Goal: Information Seeking & Learning: Learn about a topic

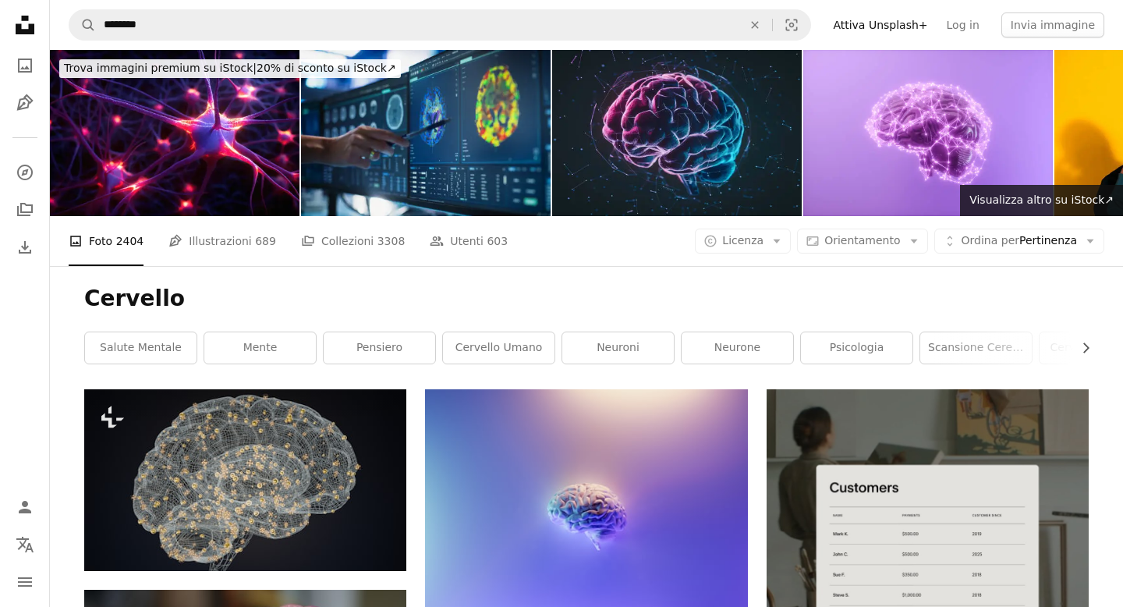
scroll to position [1174, 0]
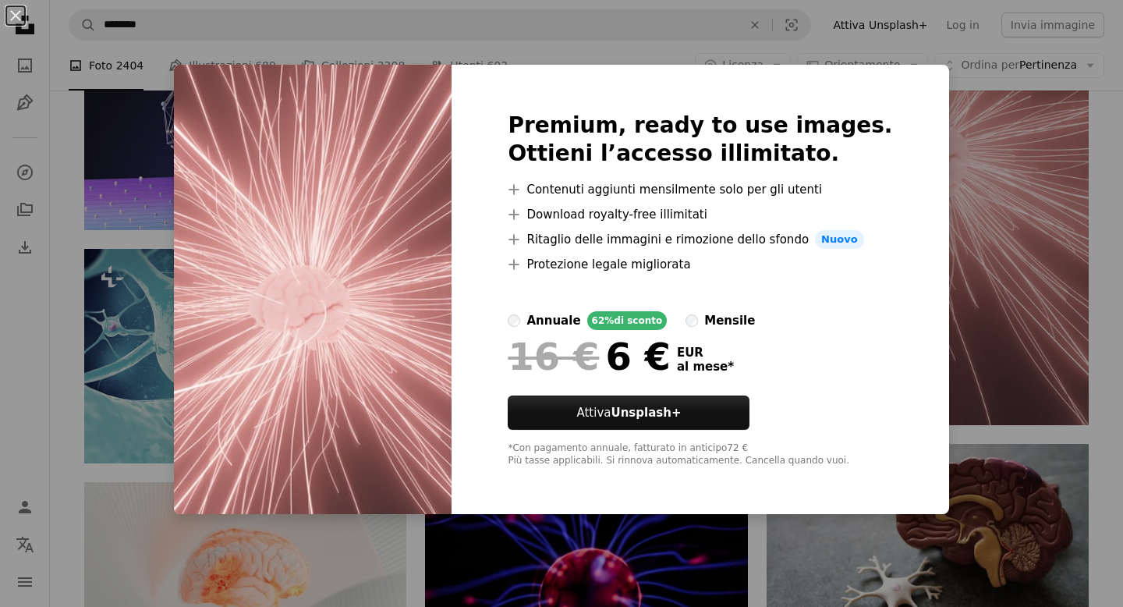
click at [935, 133] on div "An X shape Premium, ready to use images. Ottieni l’accesso illimitato. A plus s…" at bounding box center [561, 303] width 1123 height 607
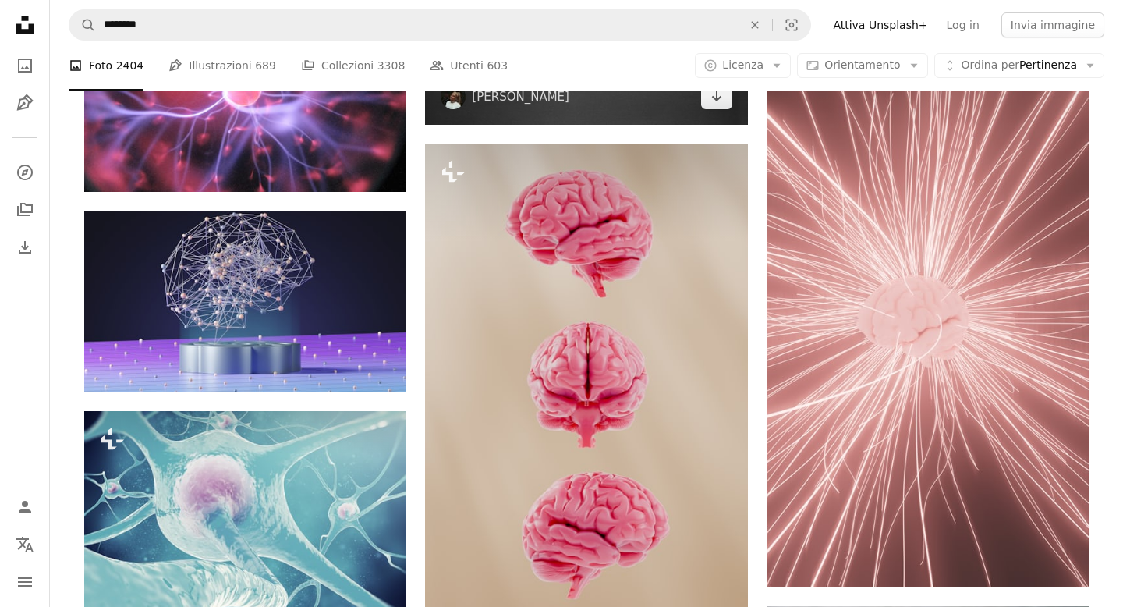
scroll to position [998, 0]
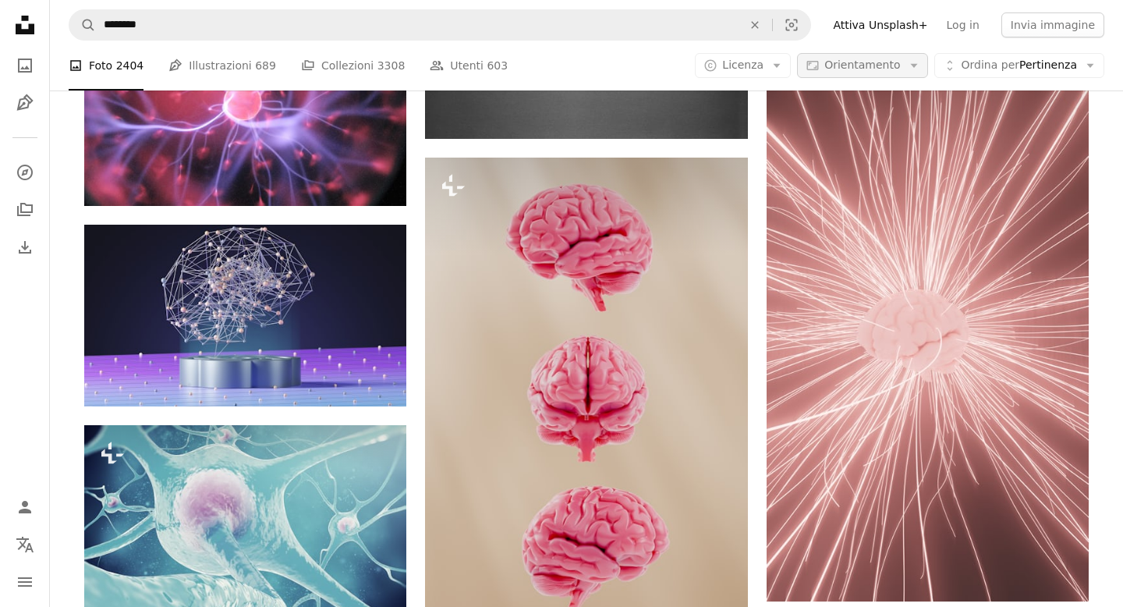
click at [910, 62] on icon "Arrow down" at bounding box center [914, 66] width 14 height 14
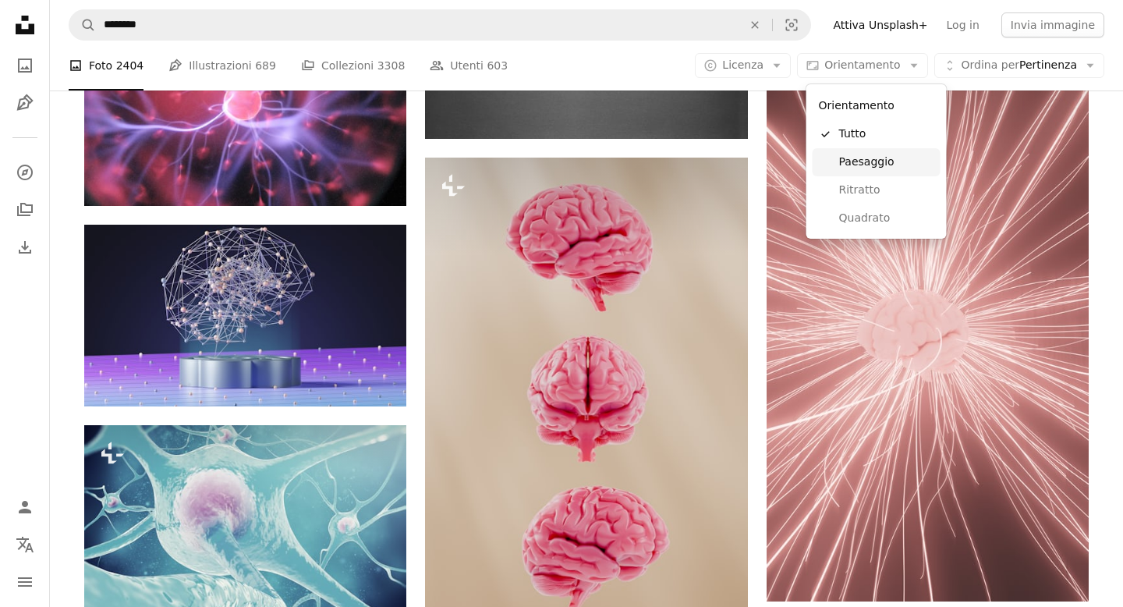
click at [877, 166] on span "Paesaggio" at bounding box center [886, 162] width 95 height 16
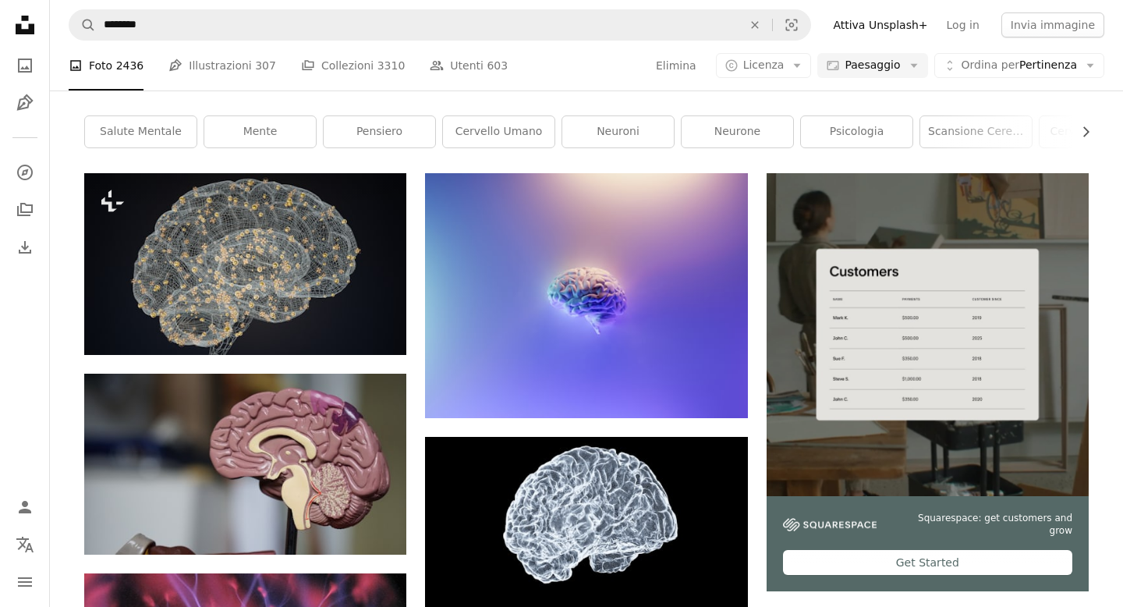
scroll to position [225, 0]
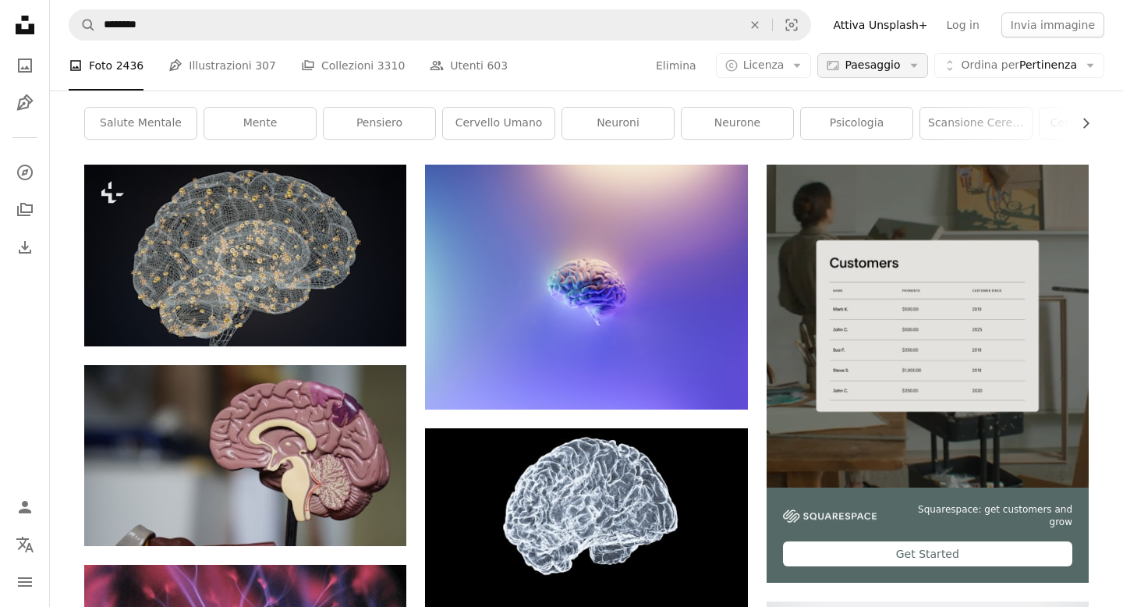
click at [898, 61] on span "Paesaggio" at bounding box center [872, 66] width 55 height 16
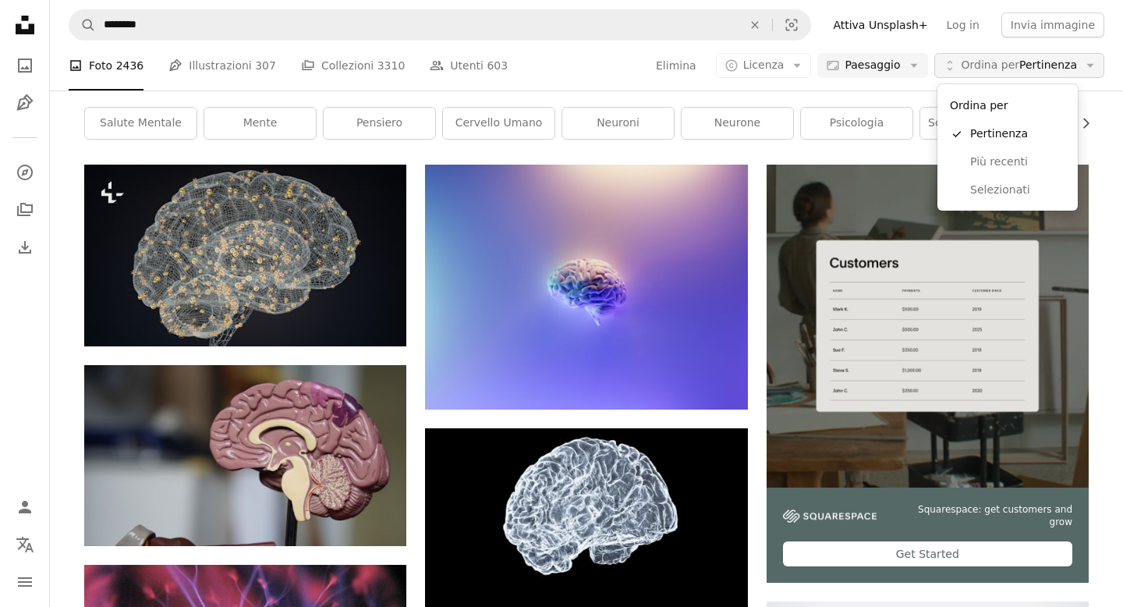
click at [1053, 69] on span "Ordina per Pertinenza" at bounding box center [1019, 66] width 115 height 16
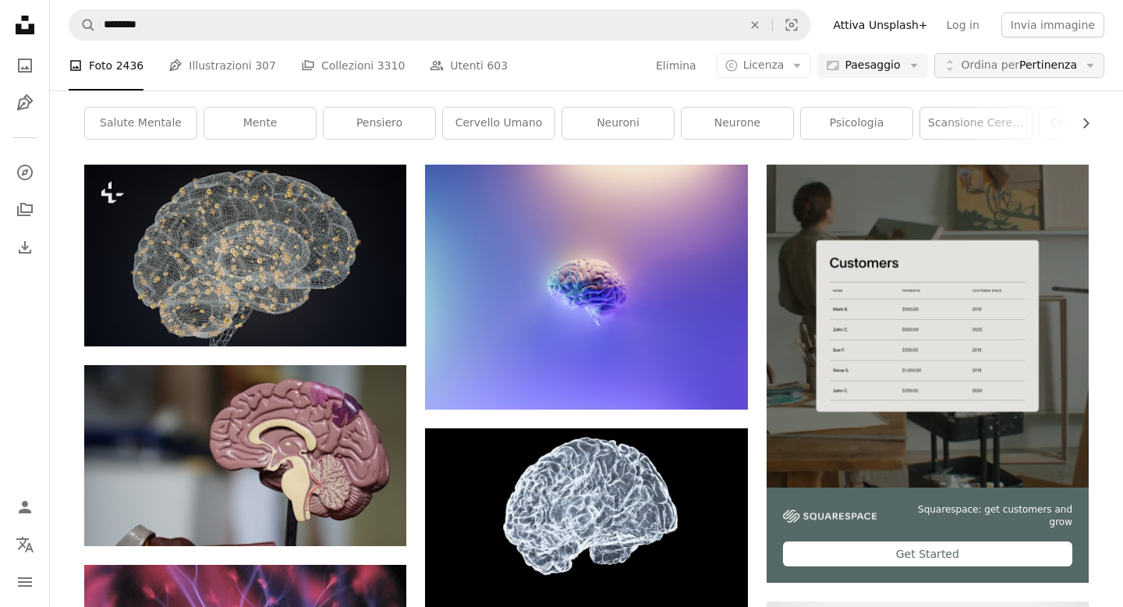
click at [1053, 69] on span "Ordina per Pertinenza" at bounding box center [1019, 66] width 115 height 16
click at [783, 55] on button "A copyright icon © Licenza Arrow down" at bounding box center [764, 65] width 96 height 25
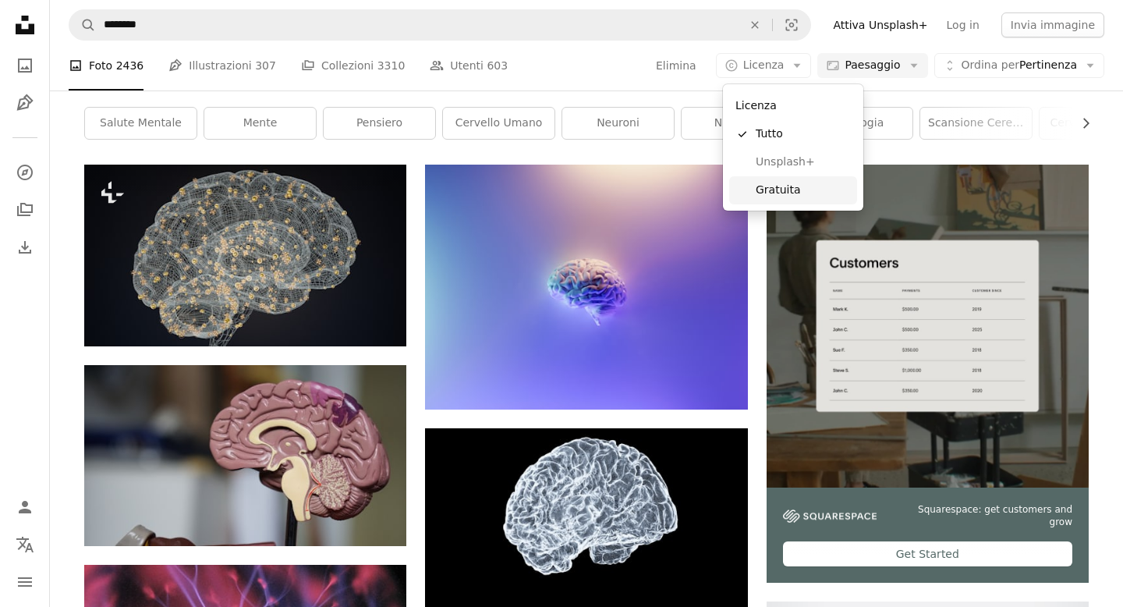
click at [774, 193] on span "Gratuita" at bounding box center [803, 191] width 95 height 16
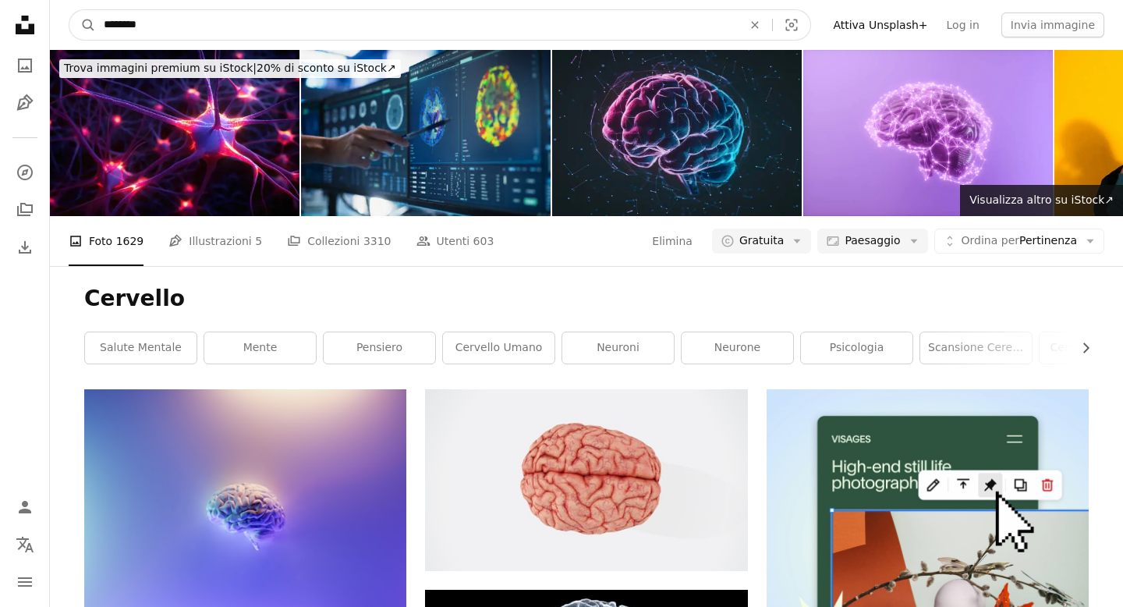
click at [303, 12] on input "********" at bounding box center [417, 25] width 642 height 30
click at [117, 24] on input "********" at bounding box center [417, 25] width 642 height 30
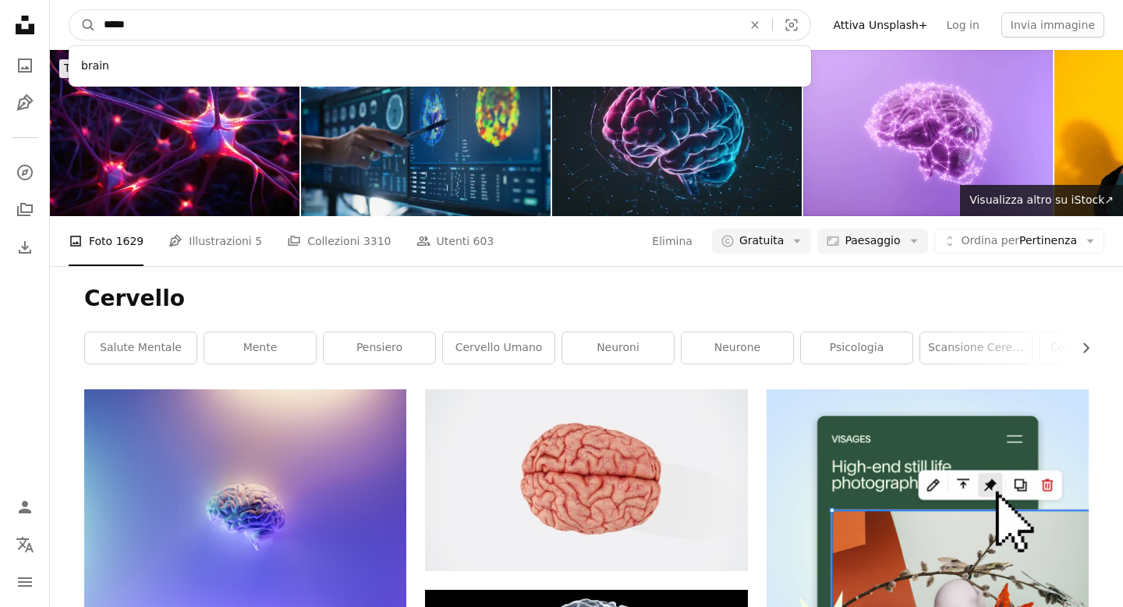
type input "*****"
click at [69, 10] on button "A magnifying glass" at bounding box center [82, 25] width 27 height 30
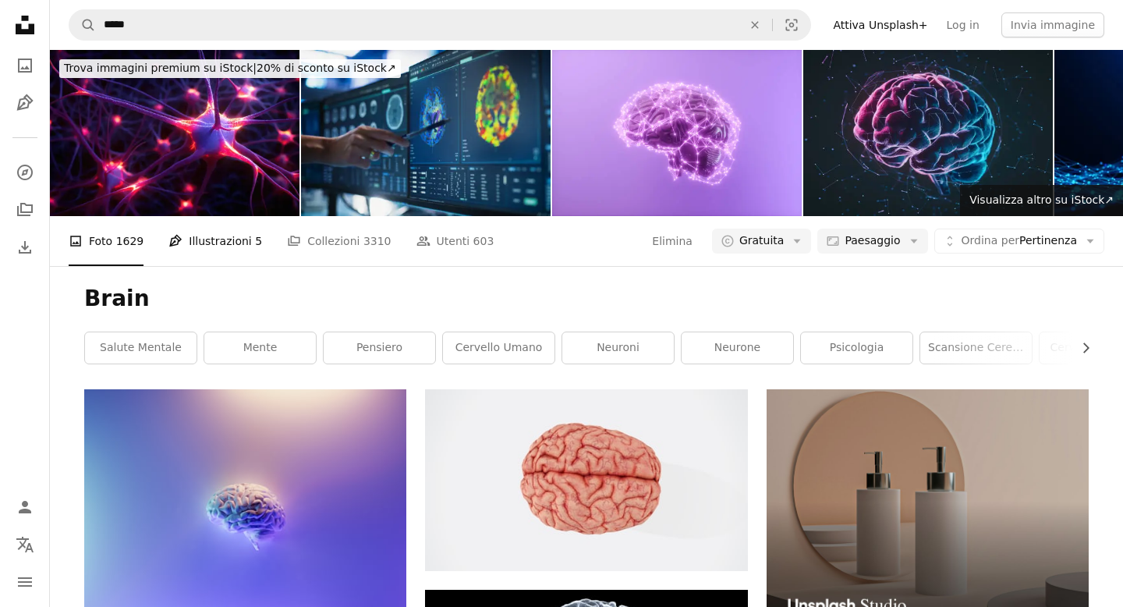
click at [204, 249] on link "Pen Tool Illustrazioni 5" at bounding box center [216, 241] width 94 height 50
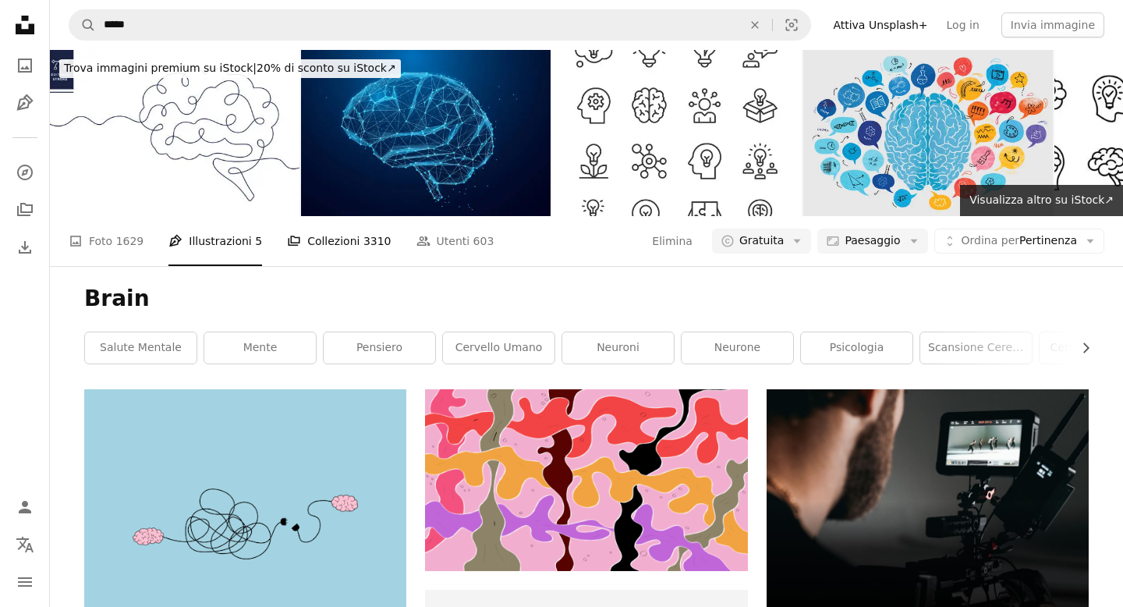
click at [335, 255] on link "A stack of folders Collezioni 3310" at bounding box center [339, 241] width 104 height 50
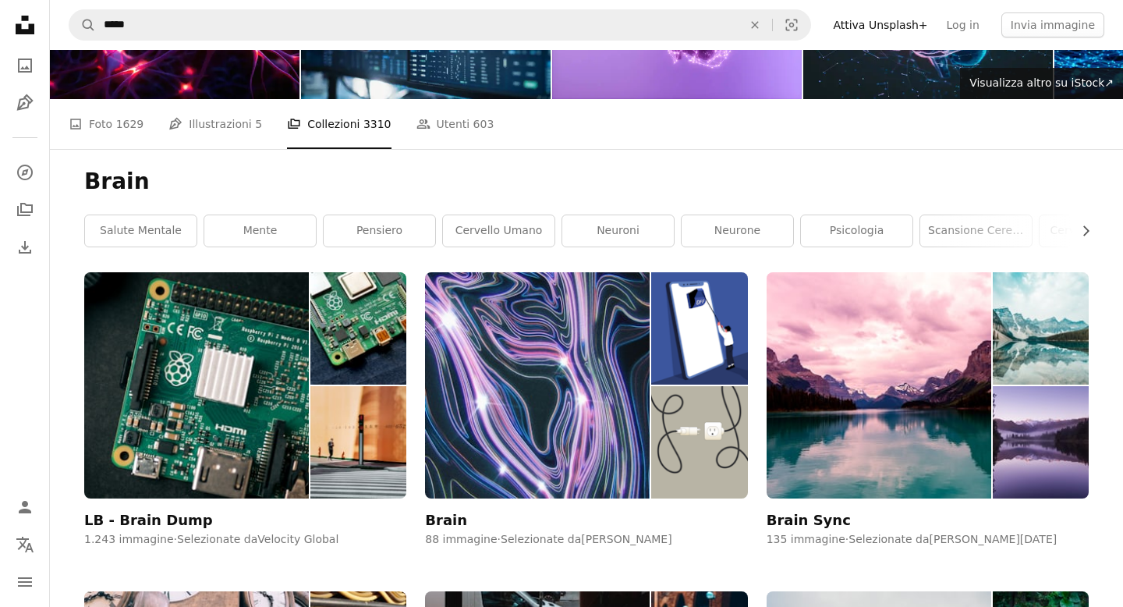
scroll to position [191, 0]
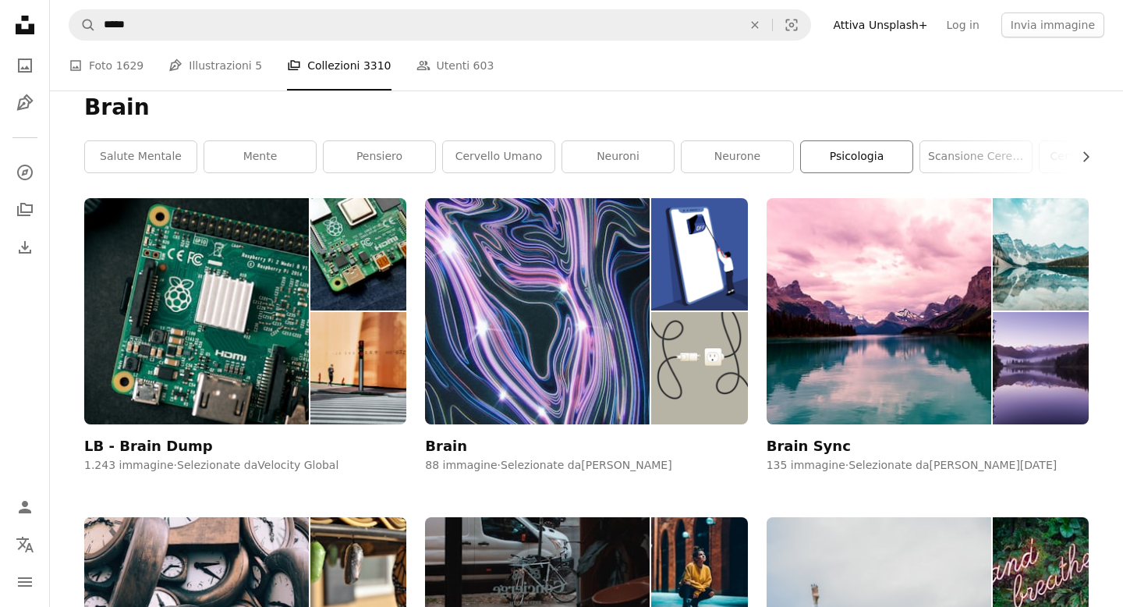
click at [819, 164] on link "psicologia" at bounding box center [857, 156] width 112 height 31
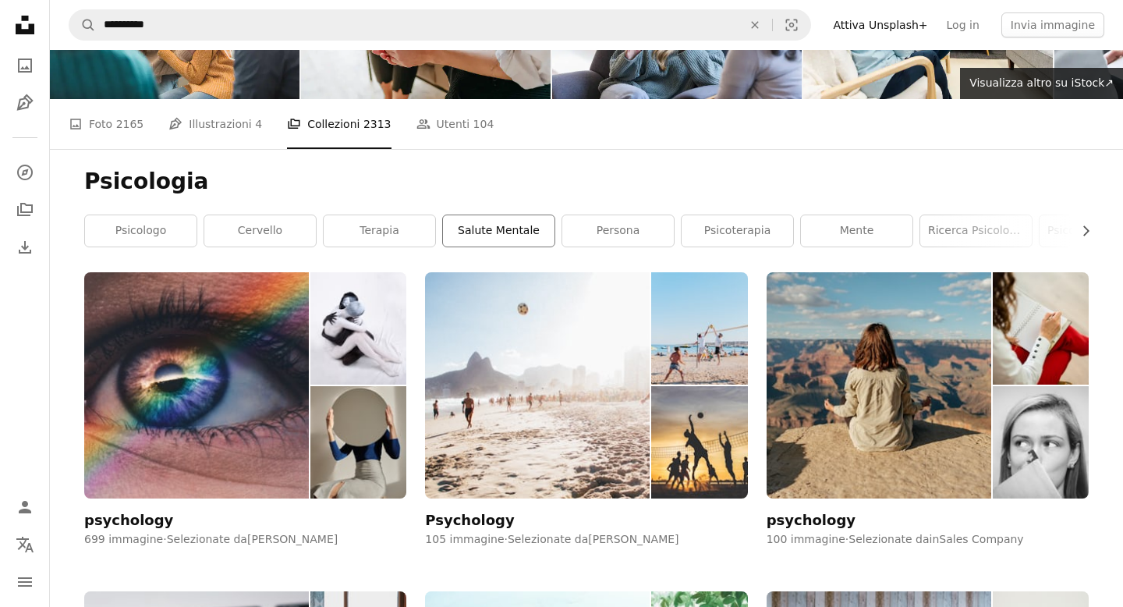
scroll to position [124, 0]
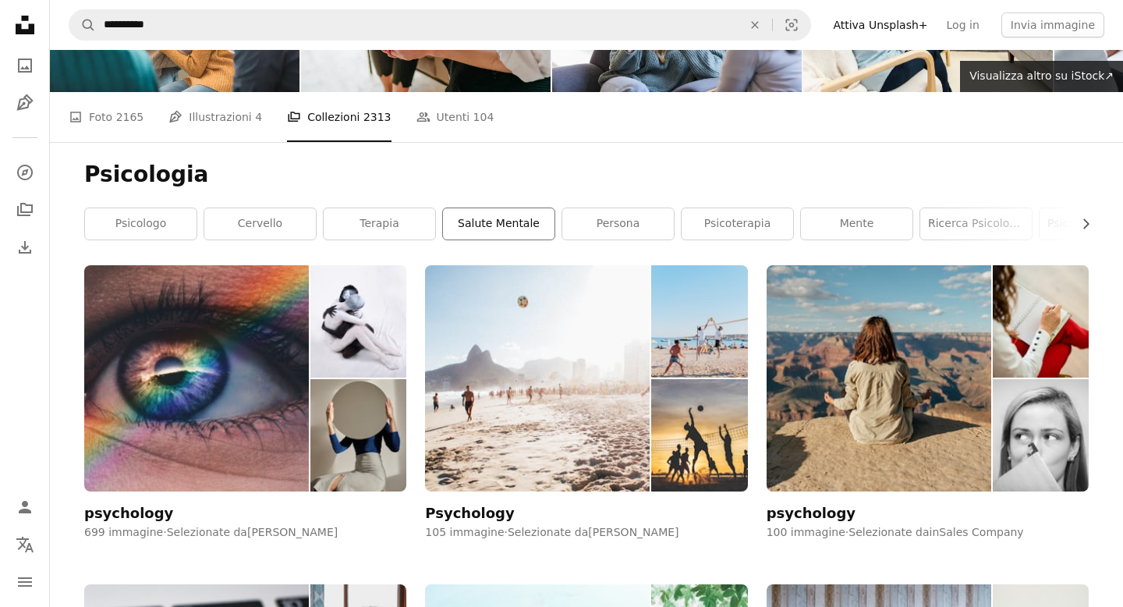
click at [484, 229] on link "salute mentale" at bounding box center [499, 223] width 112 height 31
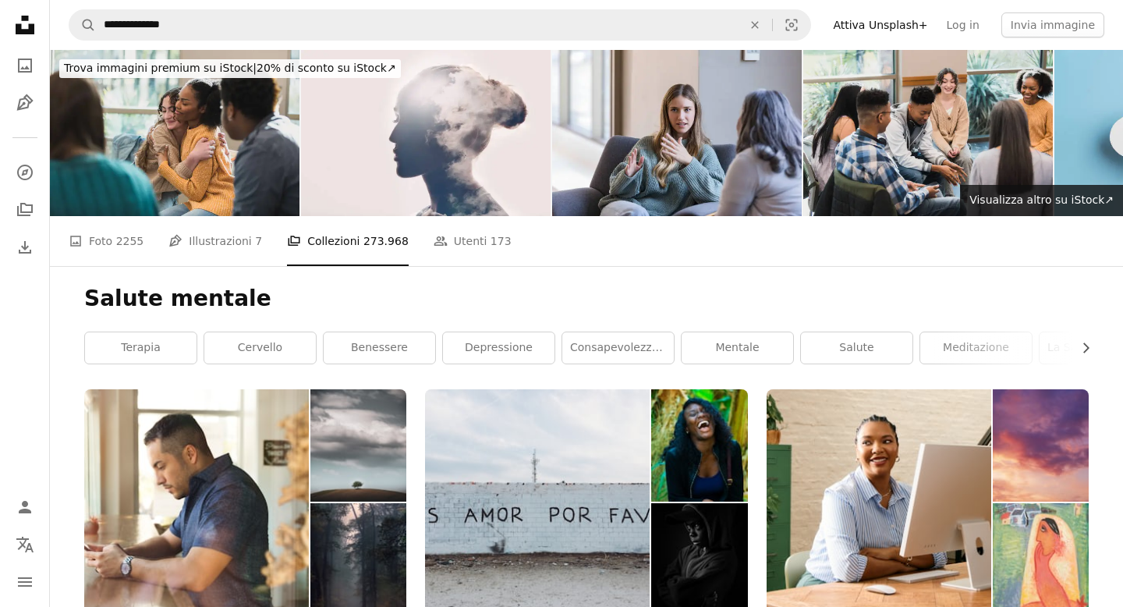
click at [916, 23] on link "Attiva Unsplash+" at bounding box center [880, 24] width 113 height 25
click at [248, 238] on link "Pen Tool Illustrazioni 7" at bounding box center [216, 241] width 94 height 50
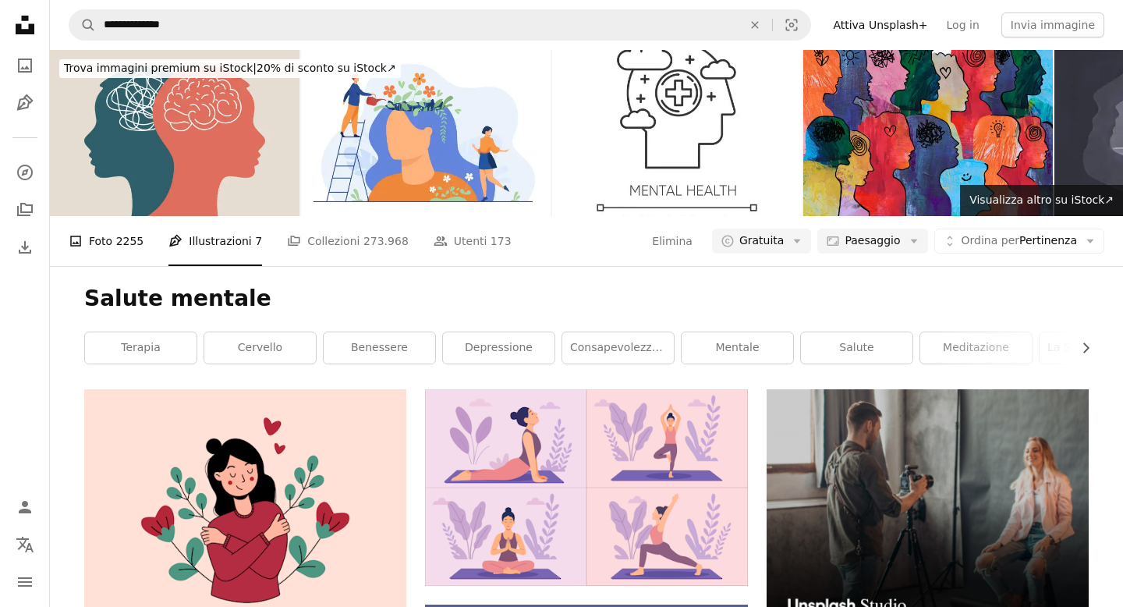
click at [123, 253] on link "A photo Foto 2255" at bounding box center [106, 241] width 75 height 50
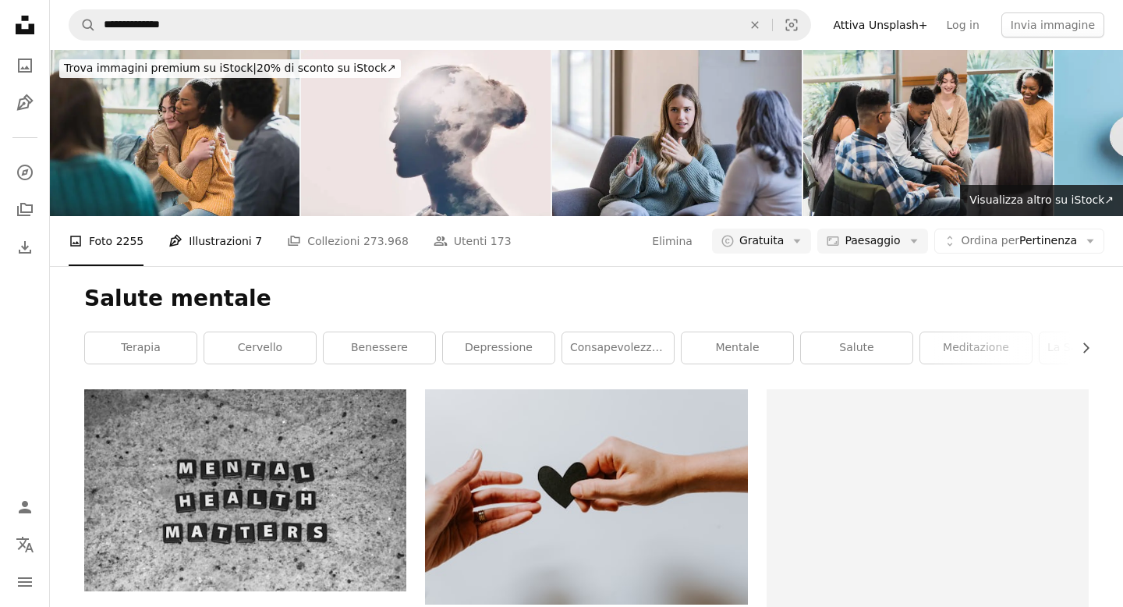
click at [197, 256] on link "Pen Tool Illustrazioni 7" at bounding box center [216, 241] width 94 height 50
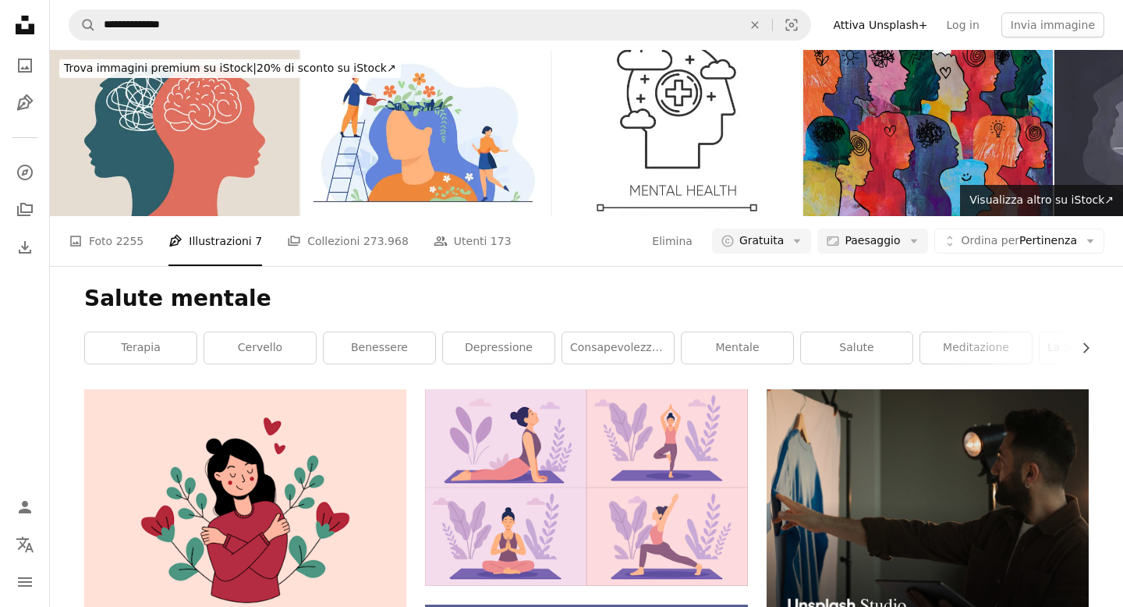
click at [908, 96] on img at bounding box center [929, 133] width 250 height 166
